Goal: Information Seeking & Learning: Learn about a topic

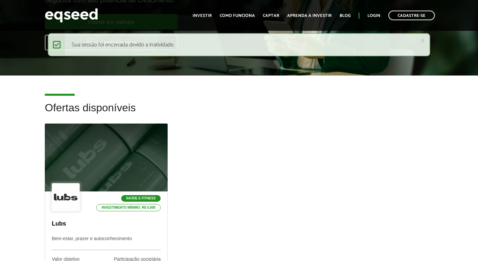
scroll to position [180, 0]
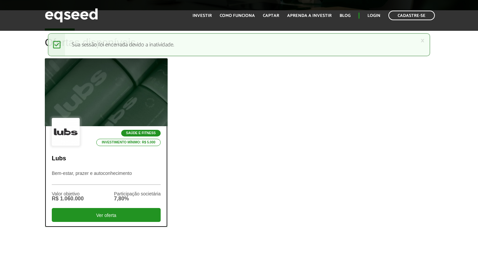
click at [110, 175] on p "Bem-estar, prazer e autoconhecimento" at bounding box center [106, 178] width 109 height 14
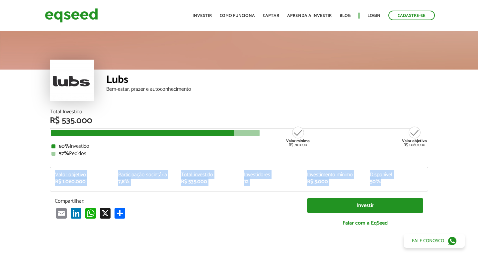
drag, startPoint x: 55, startPoint y: 174, endPoint x: 391, endPoint y: 184, distance: 336.5
click at [391, 184] on div "Valor objetivo R$ 1.060.000 Participação societária 7,8% Total investido R$ 535…" at bounding box center [238, 181] width 377 height 19
copy div "Valor objetivo R$ 1.060.000 Participação societária 7,8% Total investido R$ 535…"
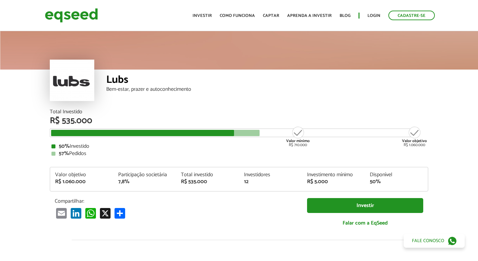
click at [254, 148] on div "50% Investido" at bounding box center [238, 146] width 375 height 5
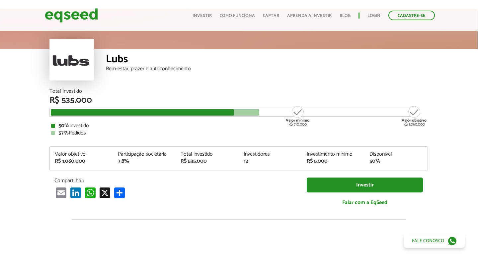
scroll to position [0, 0]
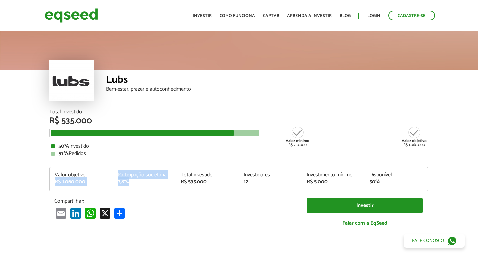
drag, startPoint x: 54, startPoint y: 179, endPoint x: 130, endPoint y: 181, distance: 76.3
click at [130, 181] on div "Valor objetivo R$ 1.060.000 Participação societária 7,8% Total investido R$ 535…" at bounding box center [238, 181] width 377 height 19
copy div "R$ 1.060.000 Participação societária 7,8%"
